Goal: Download file/media

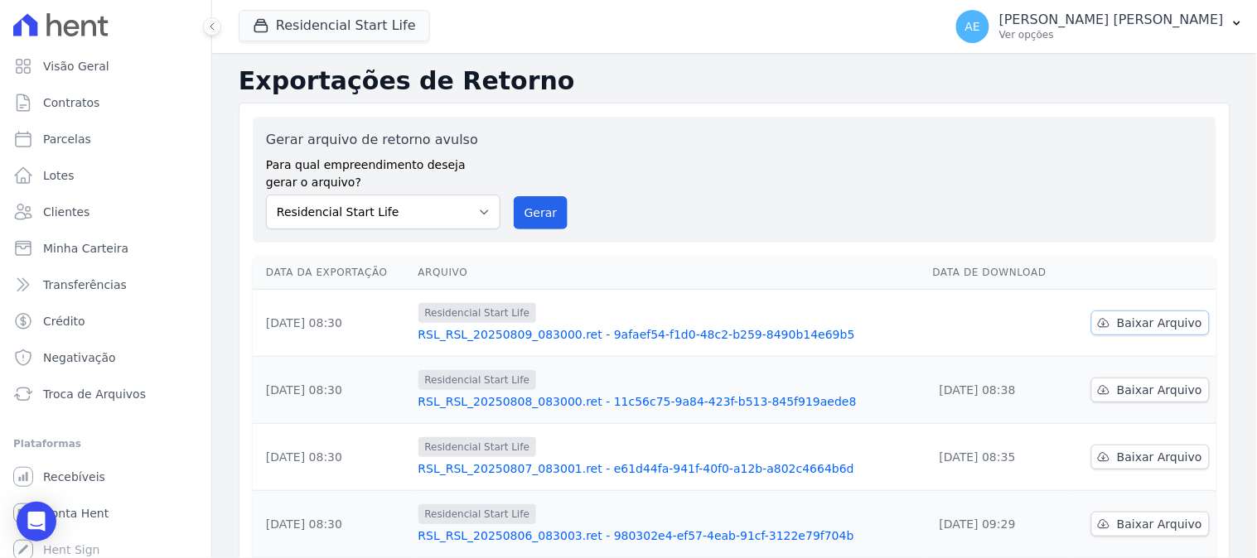
click at [1138, 320] on span "Baixar Arquivo" at bounding box center [1159, 323] width 85 height 17
click at [377, 26] on button "Residencial Start Life" at bounding box center [334, 25] width 191 height 31
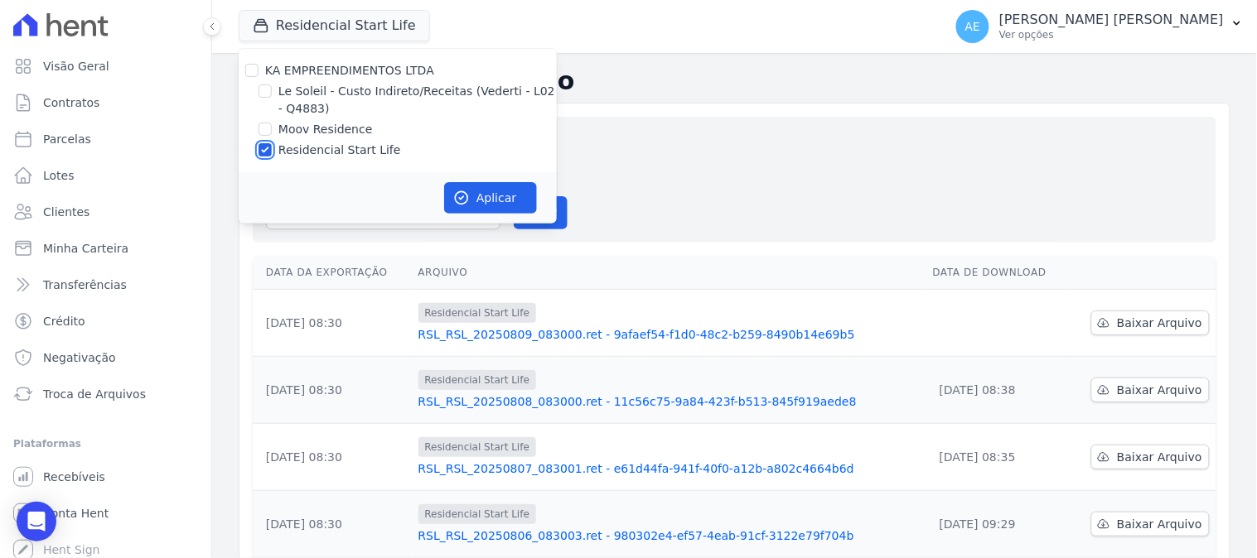
click at [265, 152] on input "Residencial Start Life" at bounding box center [264, 149] width 13 height 13
checkbox input "false"
click at [263, 128] on input "Moov Residence" at bounding box center [264, 129] width 13 height 13
checkbox input "true"
click at [492, 201] on button "Aplicar" at bounding box center [490, 197] width 93 height 31
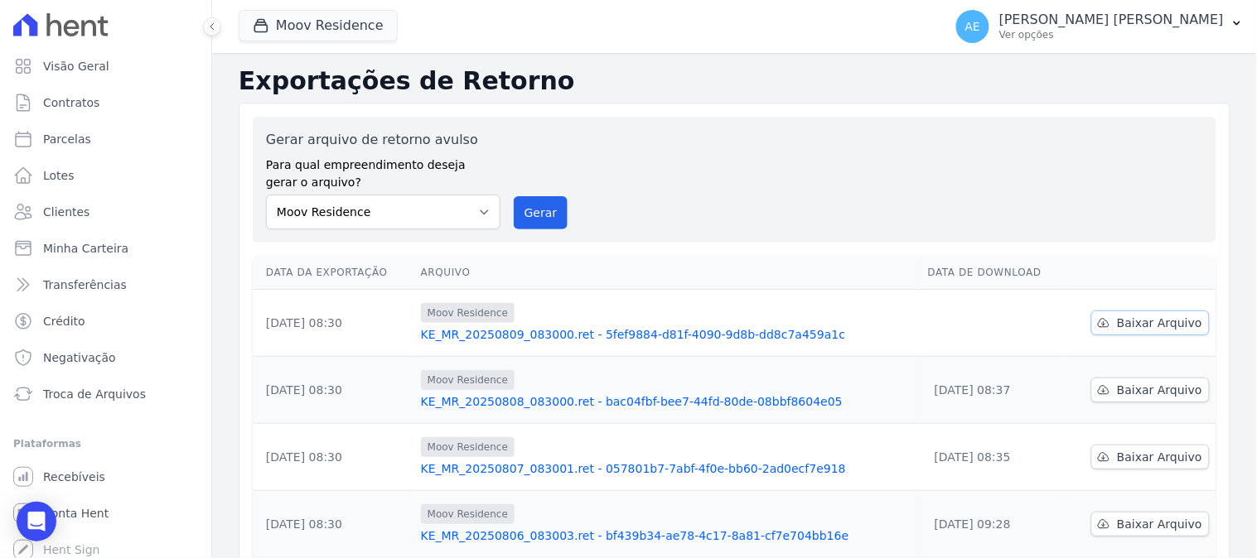
click at [1154, 319] on span "Baixar Arquivo" at bounding box center [1159, 323] width 85 height 17
click at [279, 20] on button "Moov Residence" at bounding box center [318, 25] width 159 height 31
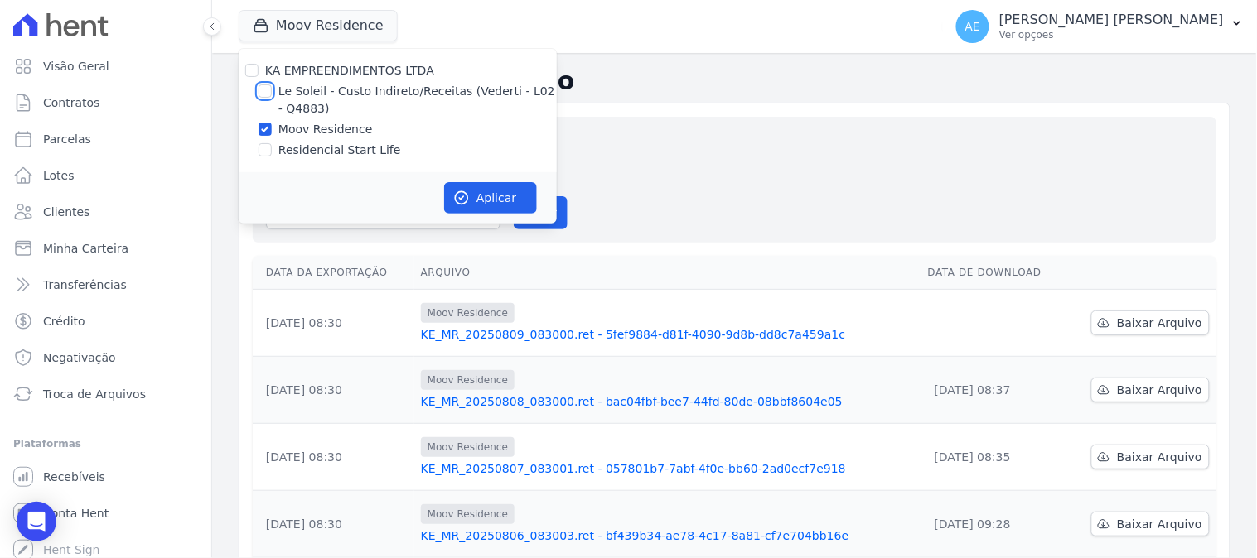
click at [268, 89] on input "Le Soleil - Custo Indireto/Receitas (Vederti - L02 - Q4883)" at bounding box center [264, 90] width 13 height 13
checkbox input "true"
click at [271, 124] on div at bounding box center [264, 129] width 13 height 17
click at [251, 133] on div "Moov Residence" at bounding box center [398, 129] width 318 height 17
click at [261, 130] on input "Moov Residence" at bounding box center [264, 129] width 13 height 13
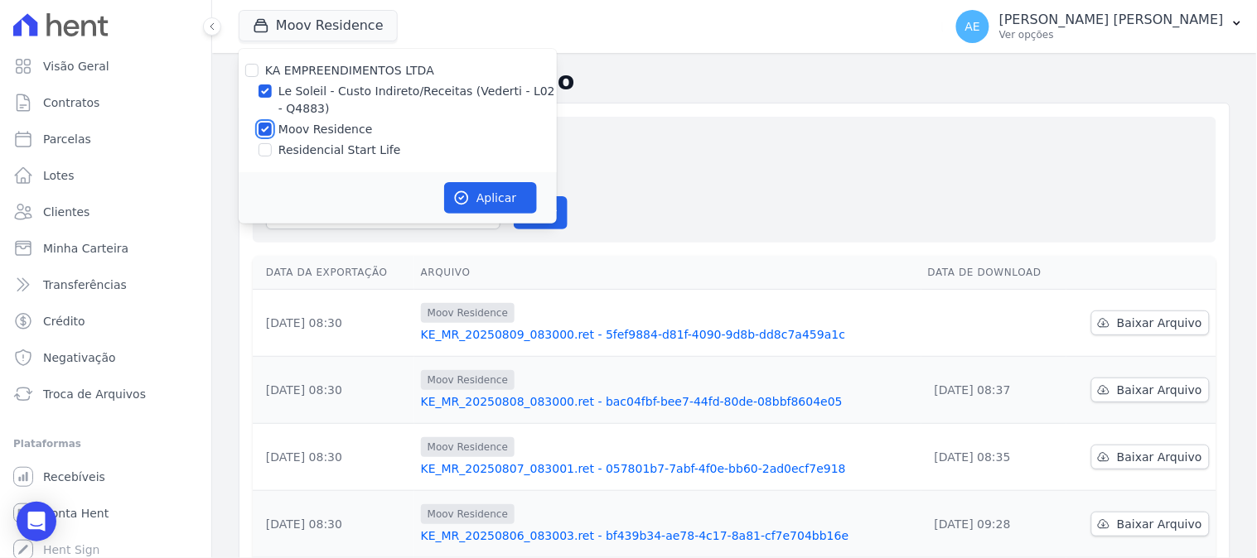
checkbox input "false"
click at [482, 202] on button "Aplicar" at bounding box center [490, 197] width 93 height 31
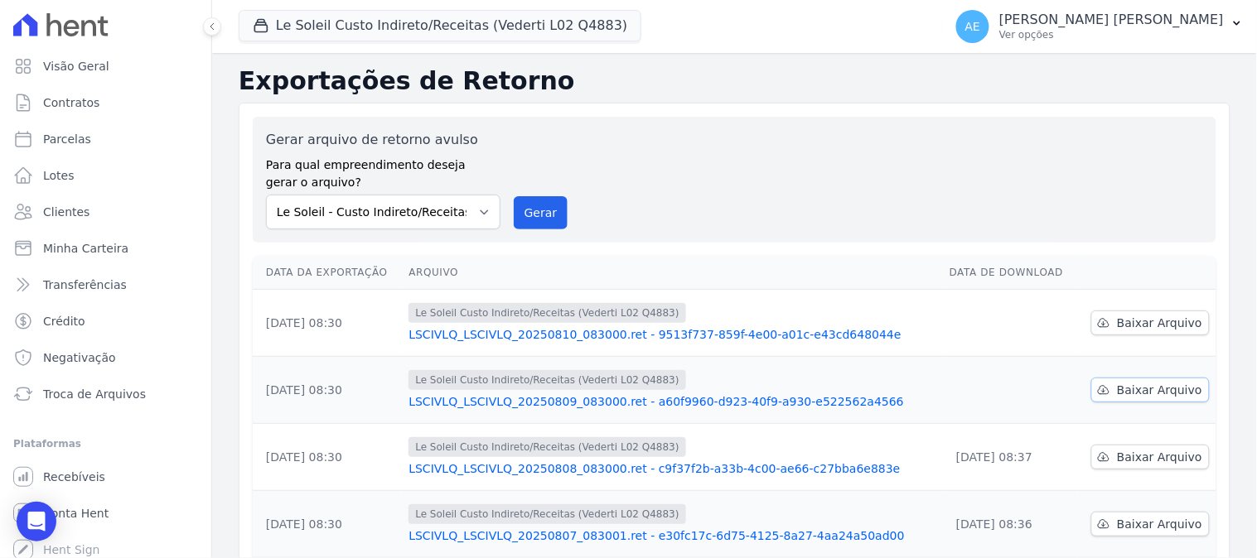
click at [1148, 386] on span "Baixar Arquivo" at bounding box center [1159, 390] width 85 height 17
click at [1149, 315] on span "Baixar Arquivo" at bounding box center [1159, 323] width 85 height 17
